Goal: Transaction & Acquisition: Purchase product/service

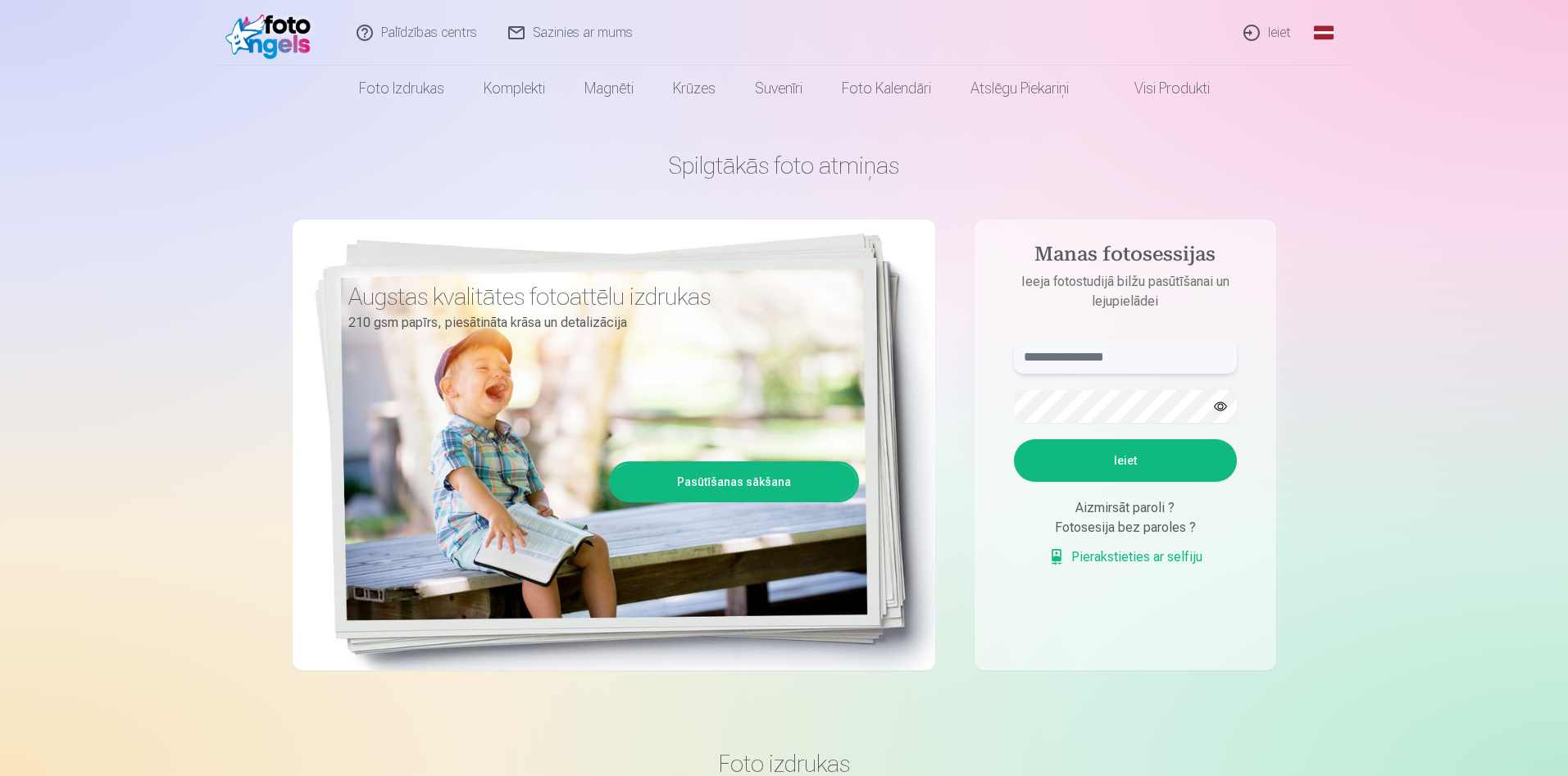
click at [1137, 357] on input "text" at bounding box center [1126, 357] width 223 height 33
click at [1146, 455] on button "Ieiet" at bounding box center [1126, 461] width 223 height 43
click at [1222, 409] on button "button" at bounding box center [1221, 406] width 31 height 31
click at [1069, 356] on input "**********" at bounding box center [1126, 357] width 223 height 33
type input "**********"
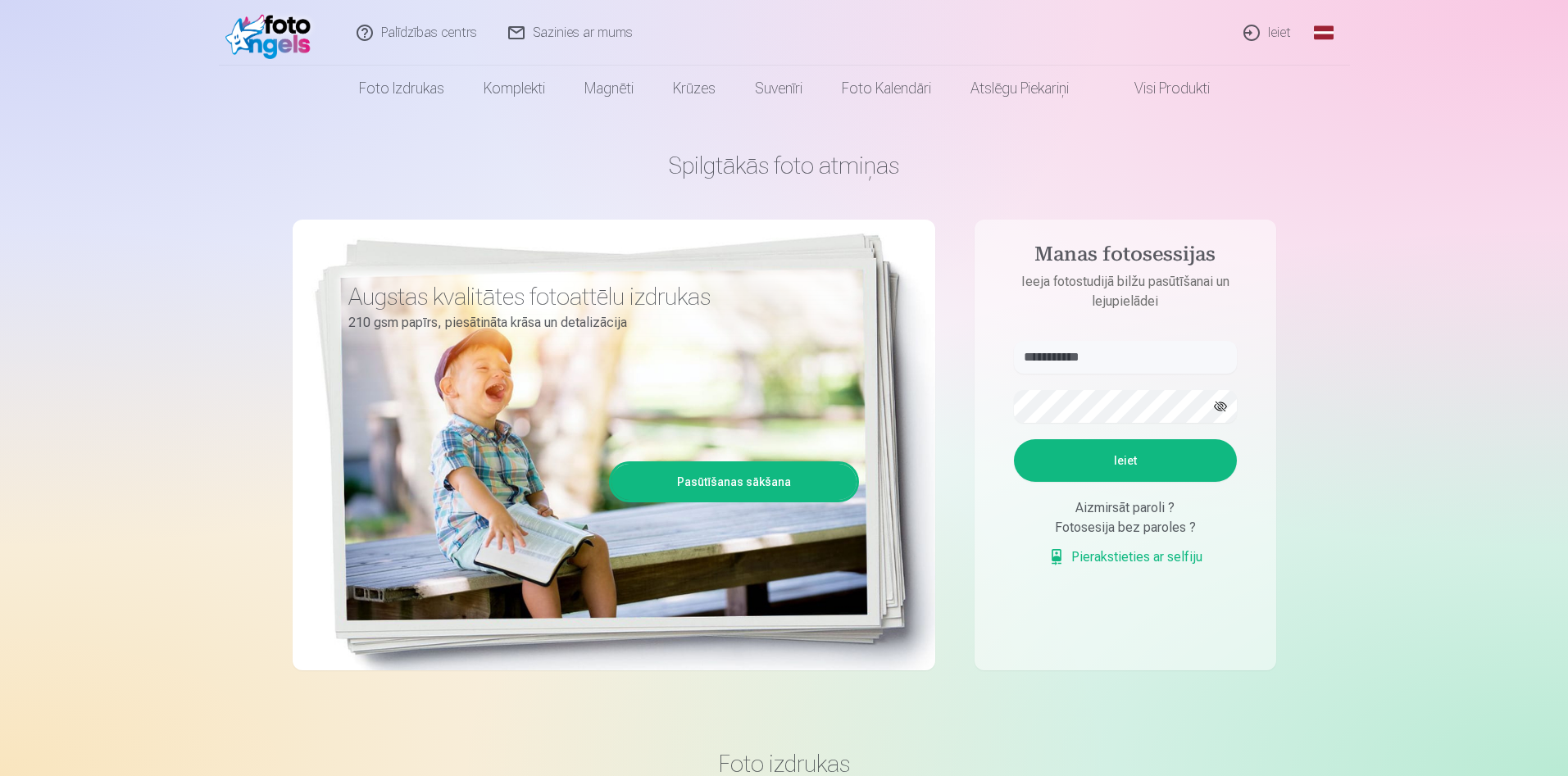
click at [1110, 450] on button "Ieiet" at bounding box center [1126, 461] width 223 height 43
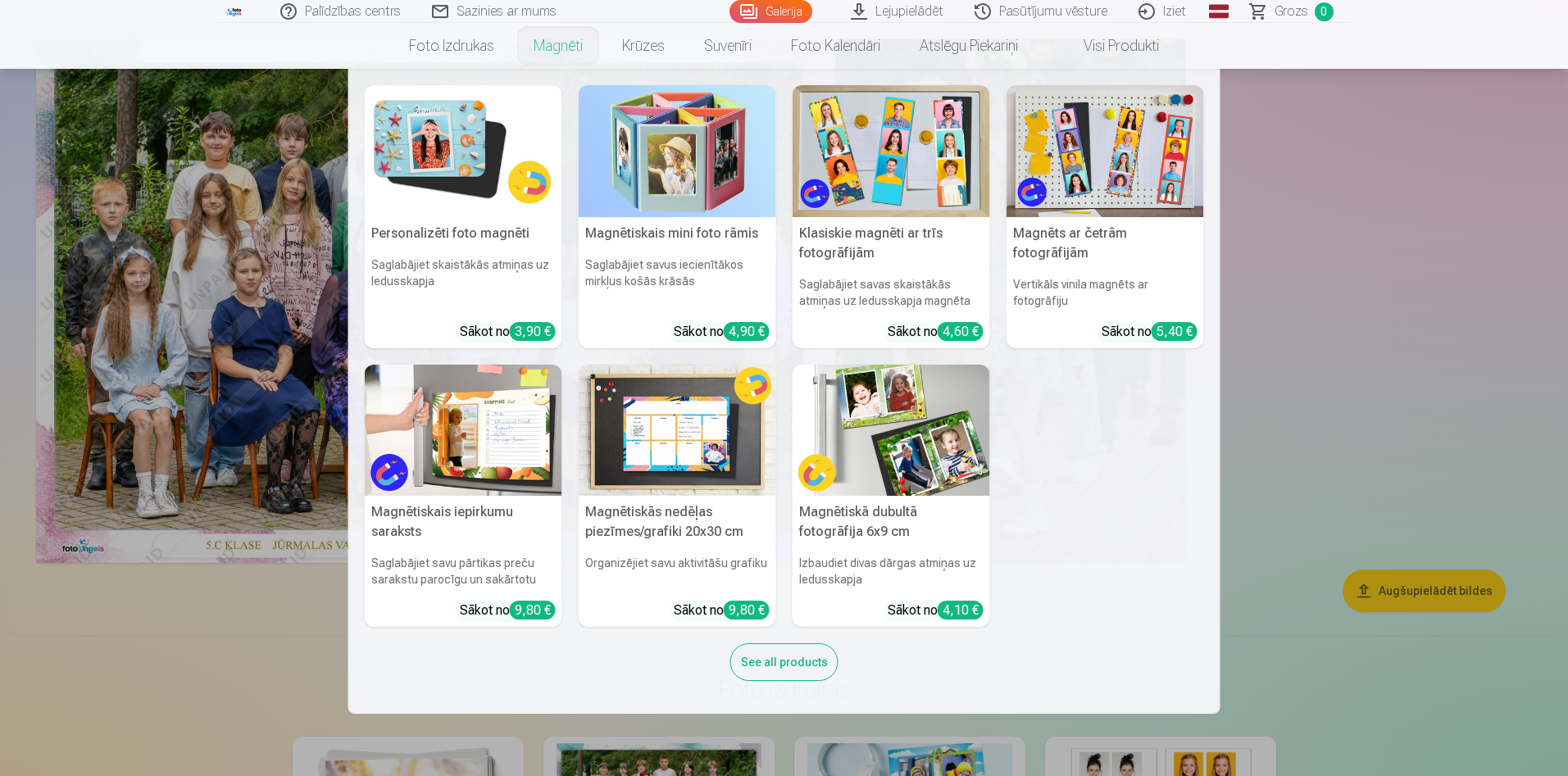
scroll to position [164, 0]
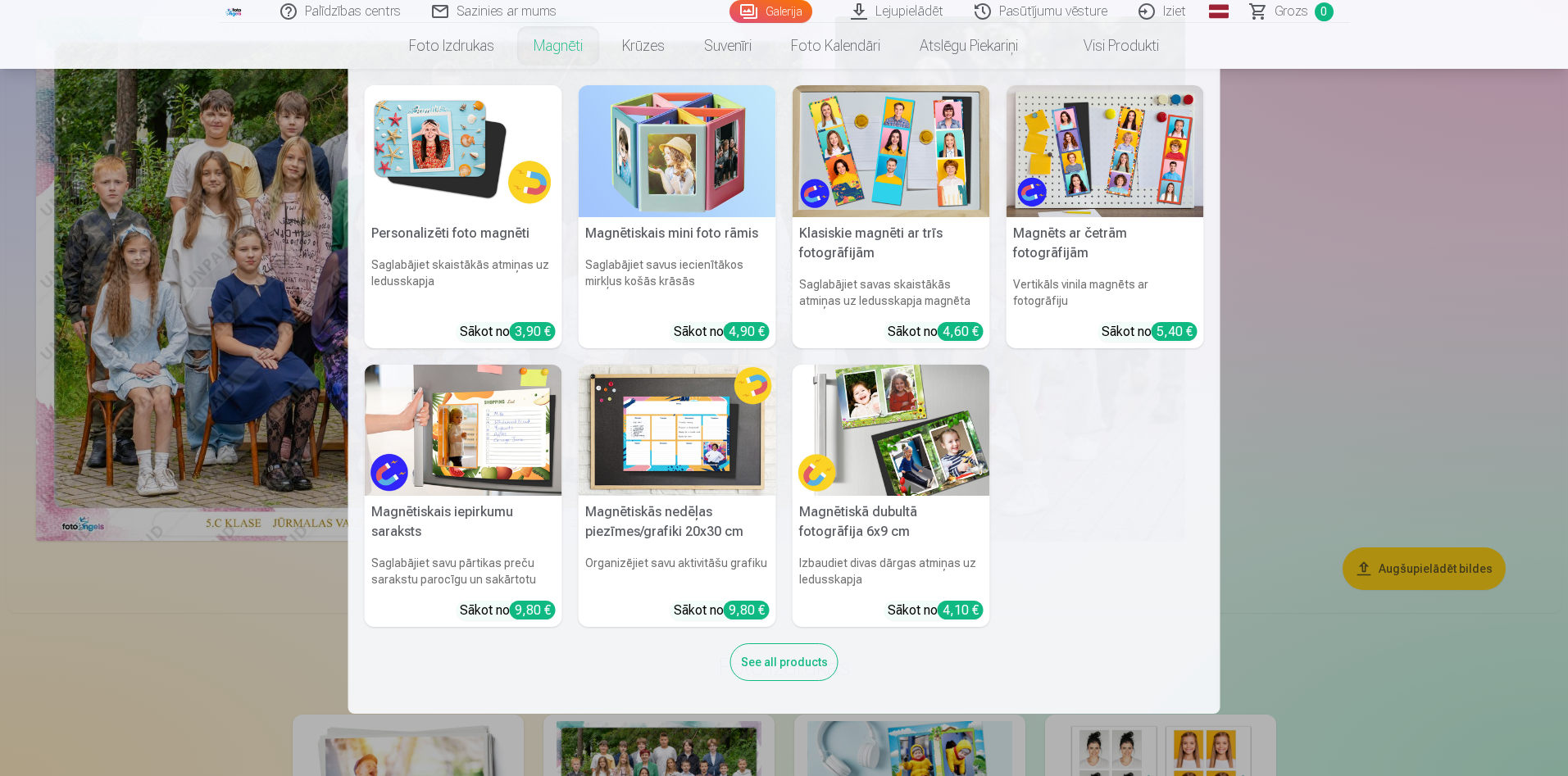
click at [236, 228] on nav "Personalizēti foto magnēti Saglabājiet skaistākās atmiņas uz ledusskapja Sākot …" at bounding box center [784, 392] width 1568 height 645
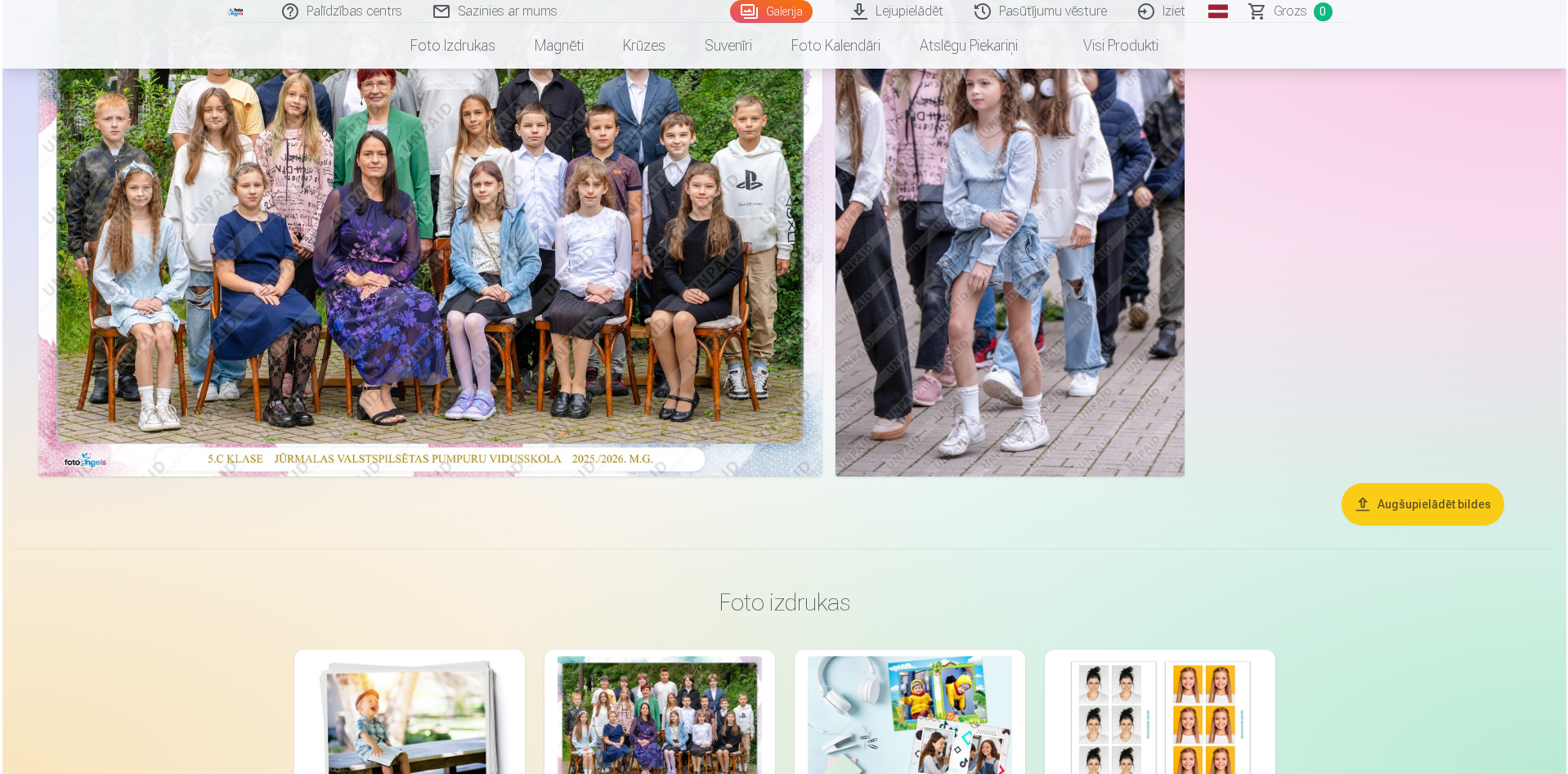
scroll to position [81, 0]
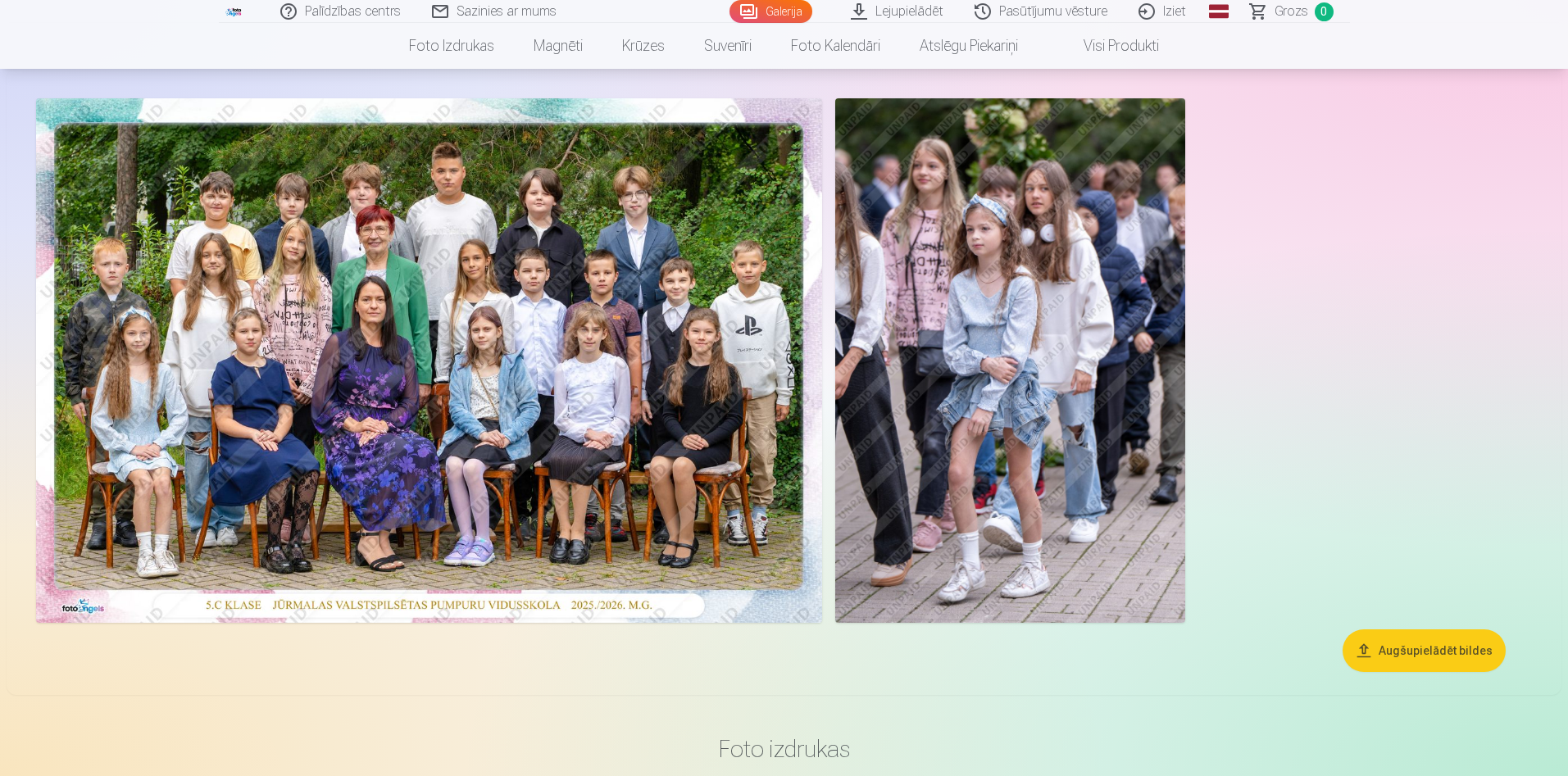
click at [969, 332] on img at bounding box center [1010, 360] width 350 height 525
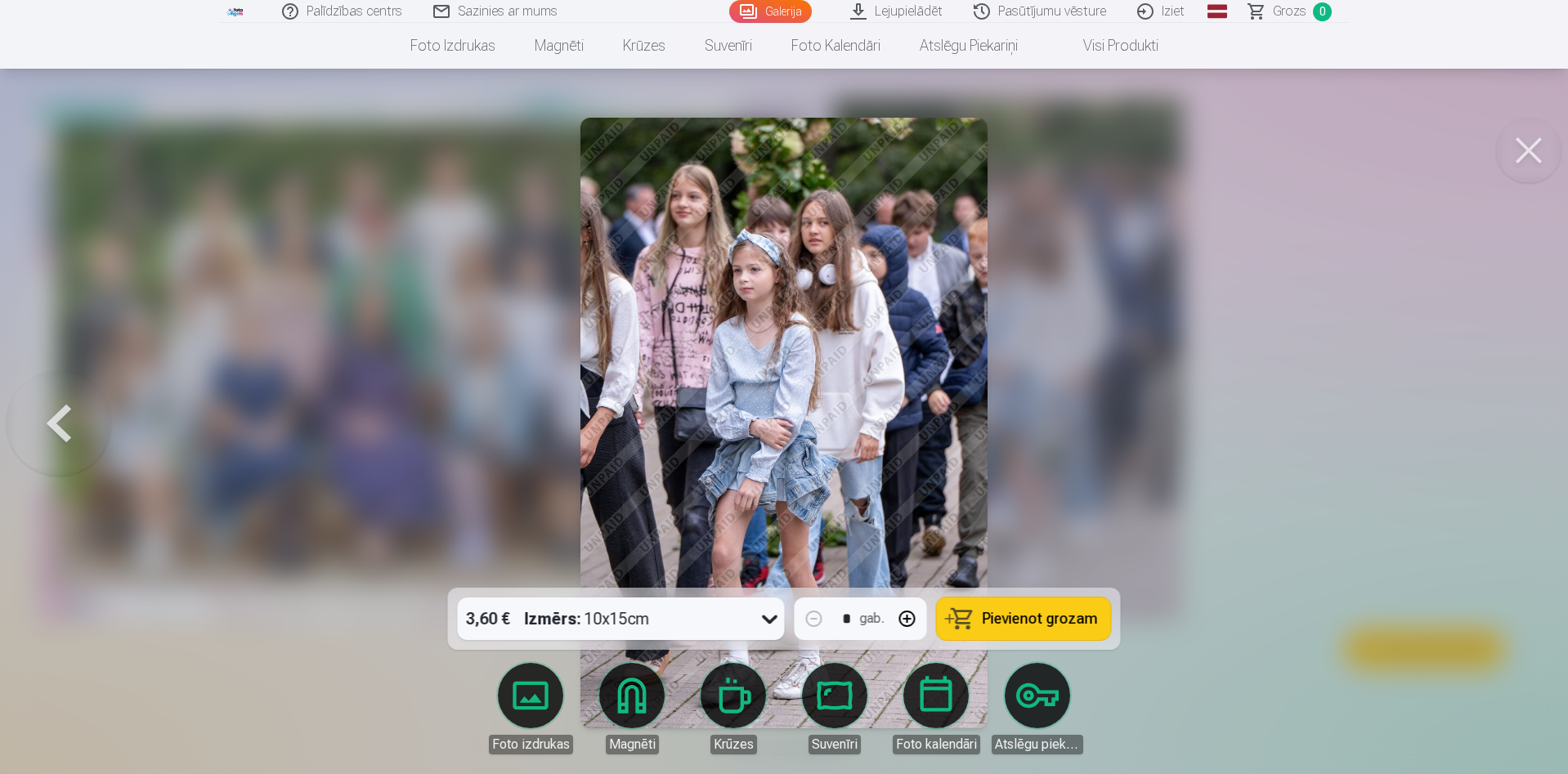
click at [928, 396] on img at bounding box center [784, 422] width 408 height 610
click at [606, 376] on img at bounding box center [784, 422] width 408 height 610
click at [47, 409] on button at bounding box center [58, 422] width 105 height 297
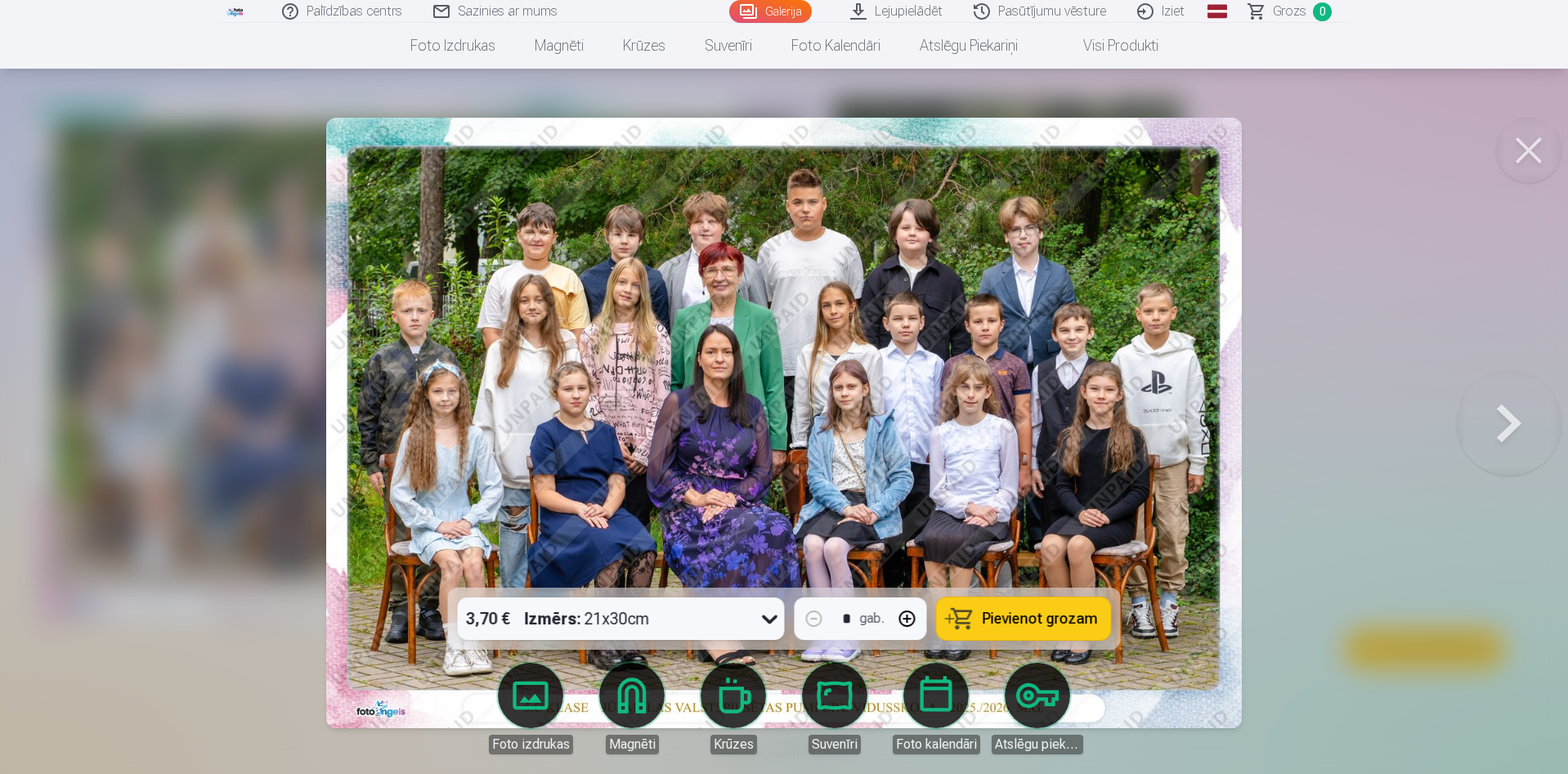
click at [1526, 416] on button at bounding box center [1509, 422] width 105 height 297
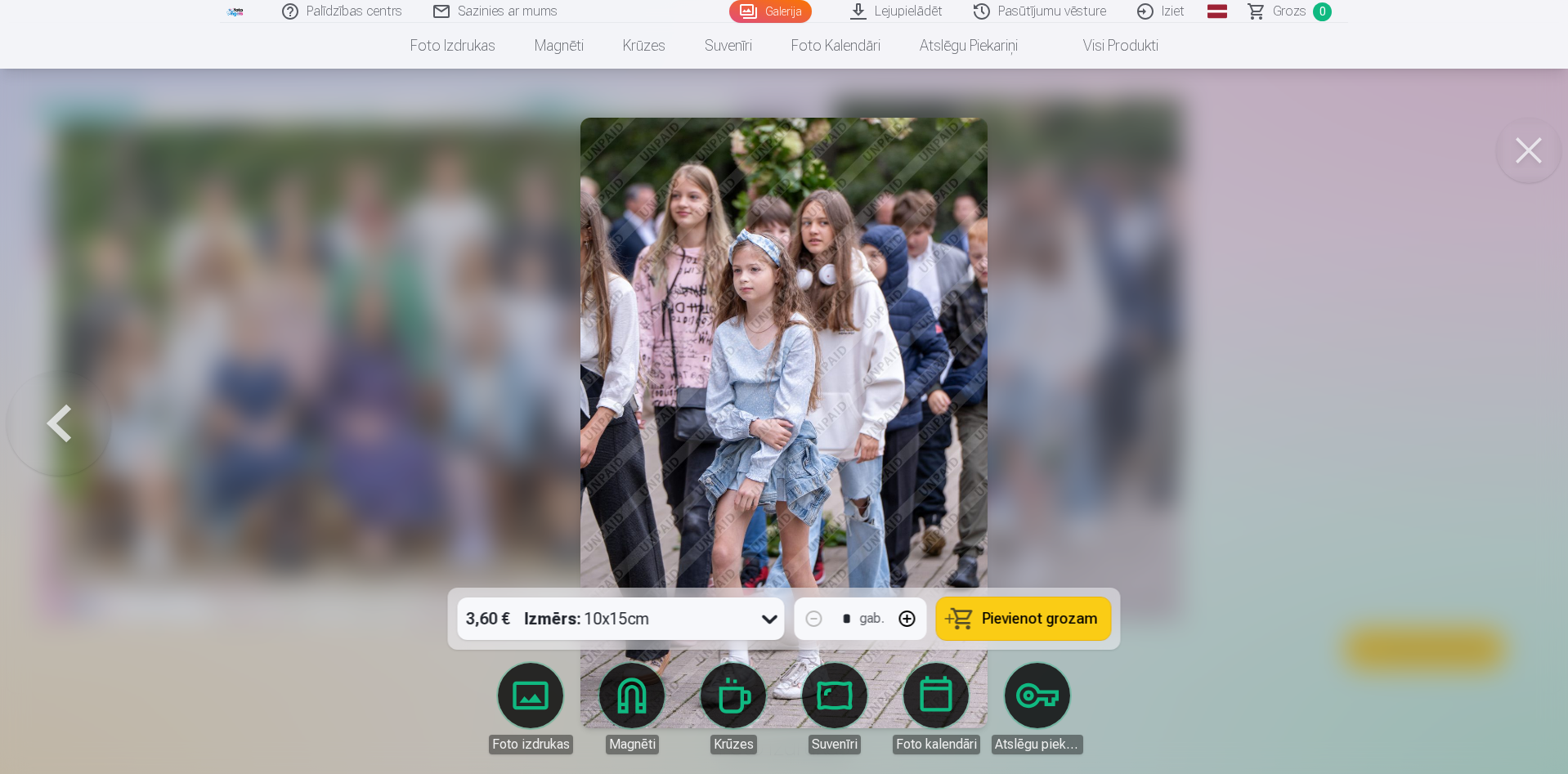
click at [78, 416] on button at bounding box center [58, 422] width 105 height 297
